Goal: Obtain resource: Download file/media

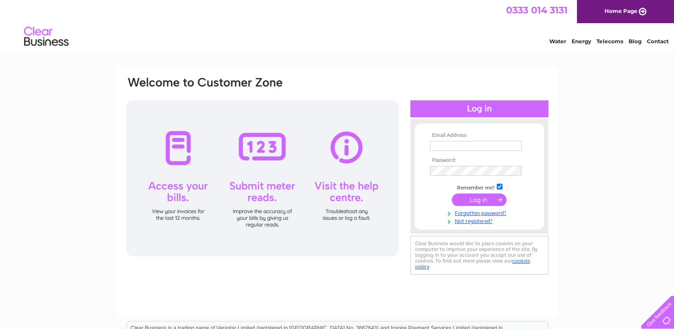
type input "moulpharmacy@gmail.com"
click at [489, 200] on input "submit" at bounding box center [479, 199] width 55 height 12
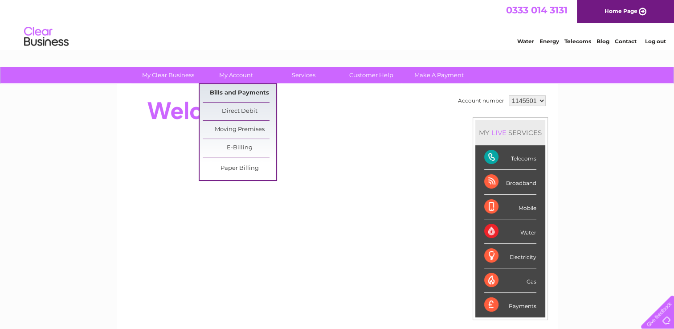
click at [246, 90] on link "Bills and Payments" at bounding box center [240, 93] width 74 height 18
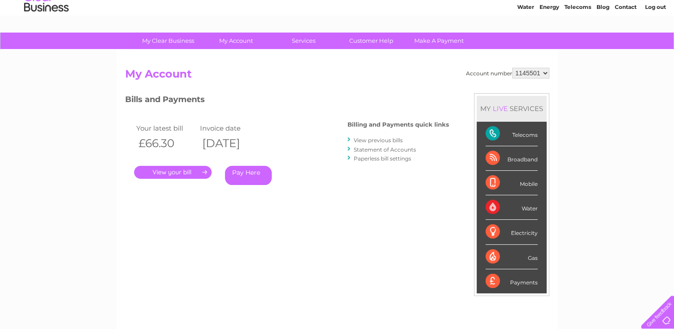
scroll to position [45, 0]
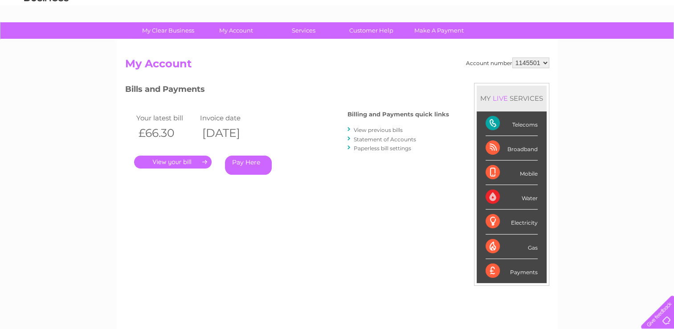
click at [374, 129] on link "View previous bills" at bounding box center [378, 130] width 49 height 7
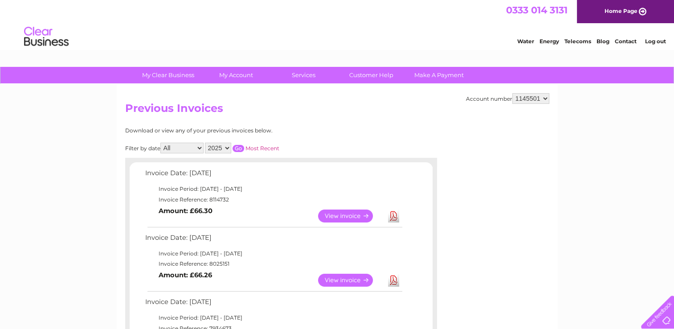
click at [393, 278] on link "Download" at bounding box center [393, 280] width 11 height 13
click at [395, 218] on link "Download" at bounding box center [393, 215] width 11 height 13
click at [659, 44] on link "Log out" at bounding box center [655, 41] width 21 height 7
